Goal: Transaction & Acquisition: Purchase product/service

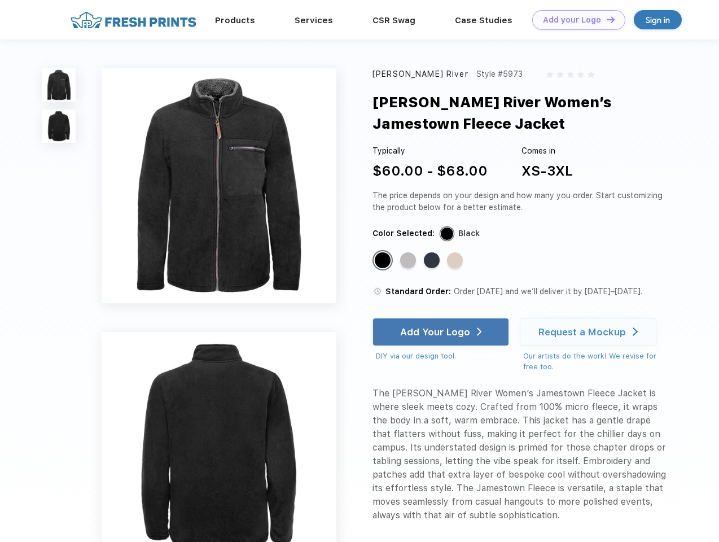
click at [575, 20] on link "Add your Logo Design Tool" at bounding box center [578, 20] width 93 height 20
click at [0, 0] on div "Design Tool" at bounding box center [0, 0] width 0 height 0
click at [606, 19] on link "Add your Logo Design Tool" at bounding box center [578, 20] width 93 height 20
click at [59, 85] on img at bounding box center [58, 84] width 33 height 33
click at [59, 126] on img at bounding box center [58, 126] width 33 height 33
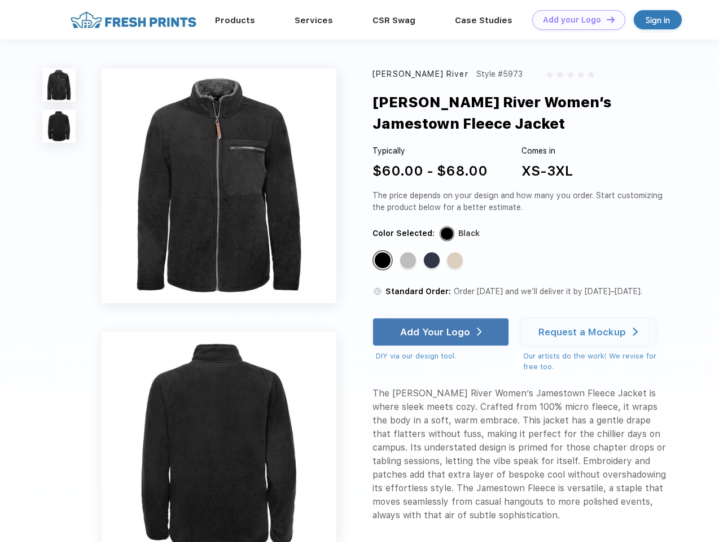
click at [384, 261] on div "Standard Color" at bounding box center [383, 260] width 16 height 16
click at [409, 261] on div "Standard Color" at bounding box center [408, 260] width 16 height 16
click at [433, 261] on div "Standard Color" at bounding box center [432, 260] width 16 height 16
click at [456, 261] on div "Standard Color" at bounding box center [455, 260] width 16 height 16
click at [442, 332] on div "Add Your Logo" at bounding box center [435, 331] width 70 height 11
